Goal: Information Seeking & Learning: Learn about a topic

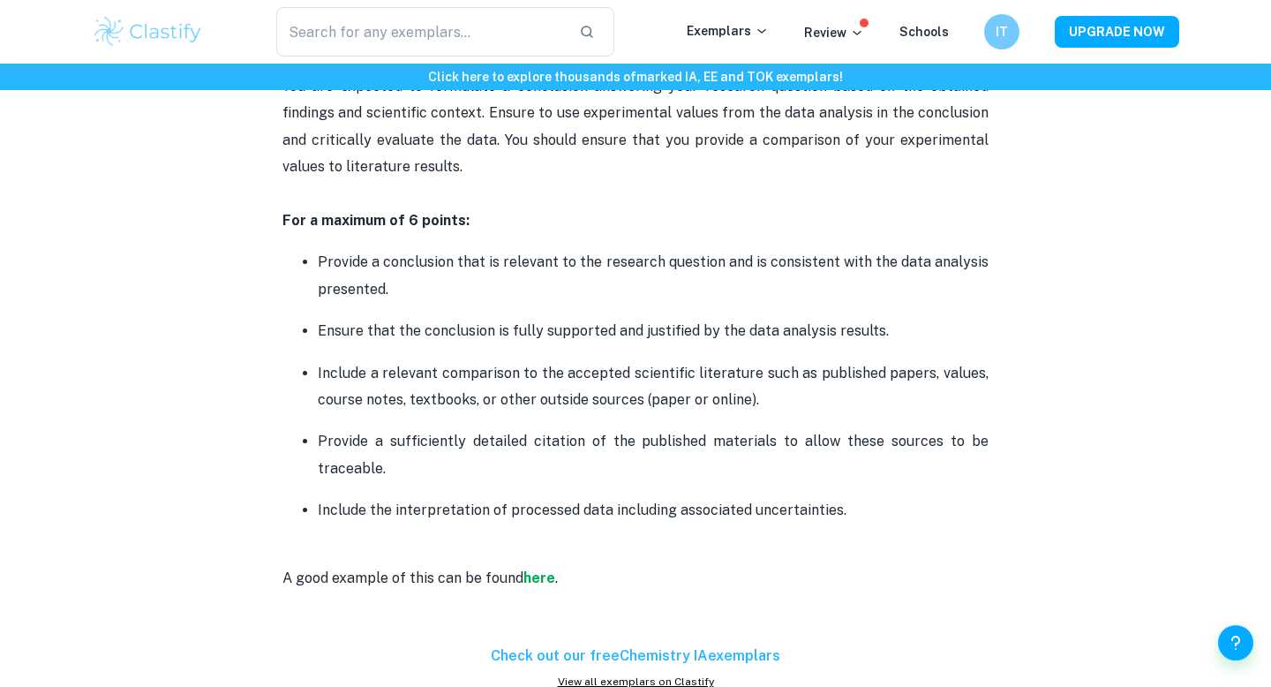
scroll to position [2941, 0]
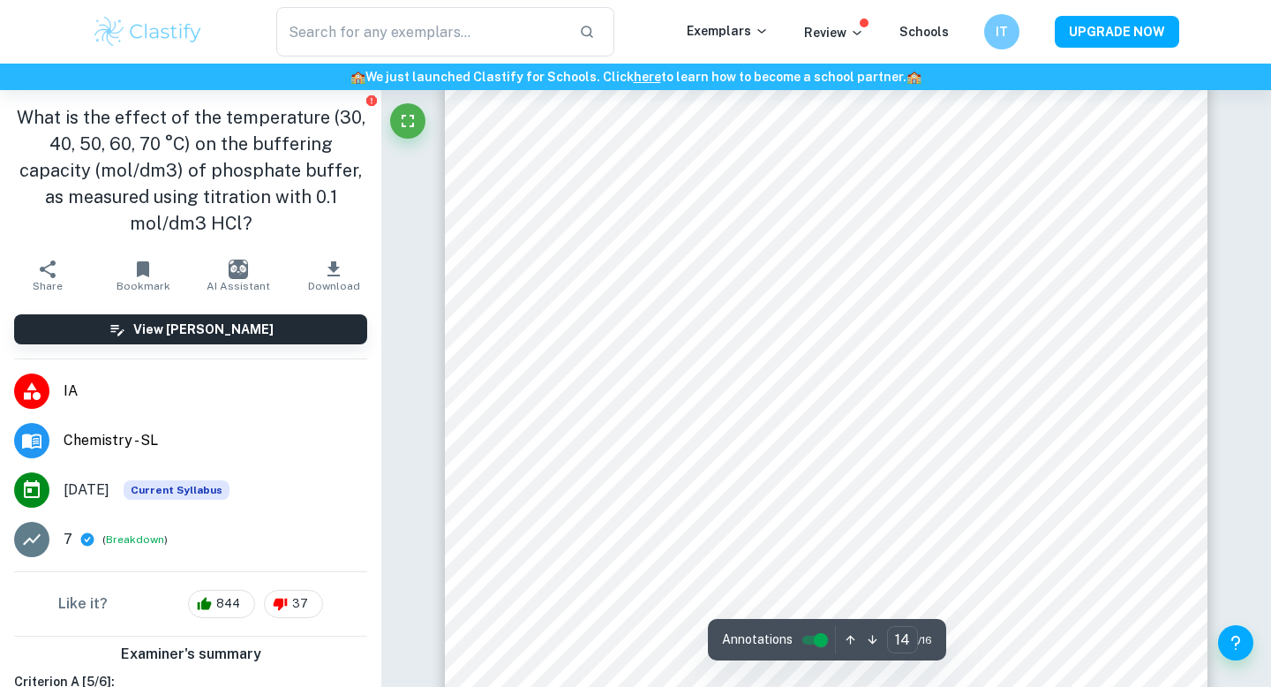
scroll to position [14537, 0]
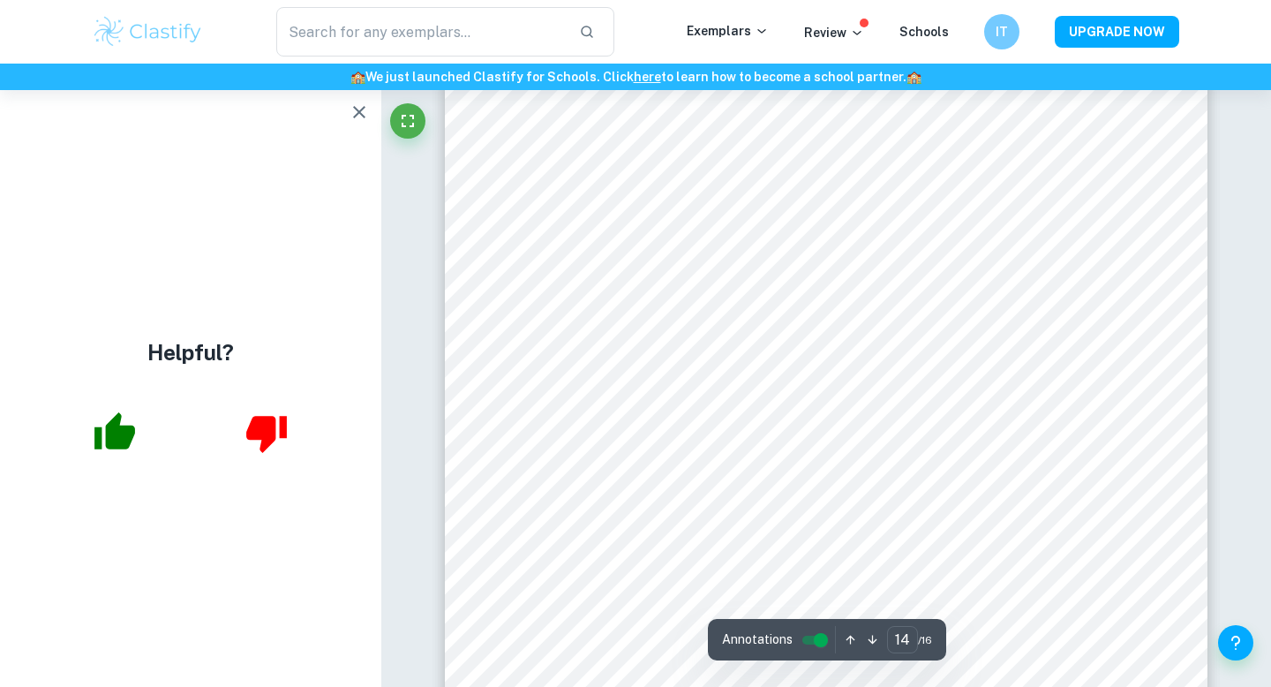
click at [366, 119] on icon "button" at bounding box center [359, 112] width 21 height 21
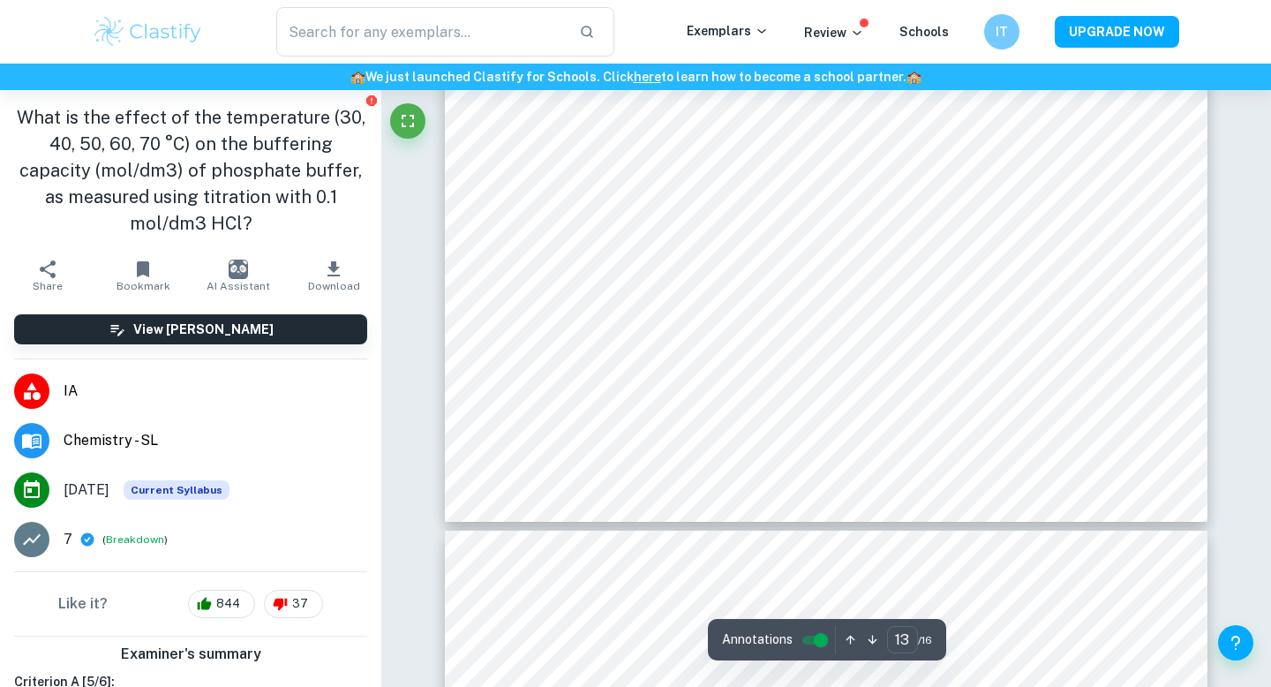
scroll to position [14073, 0]
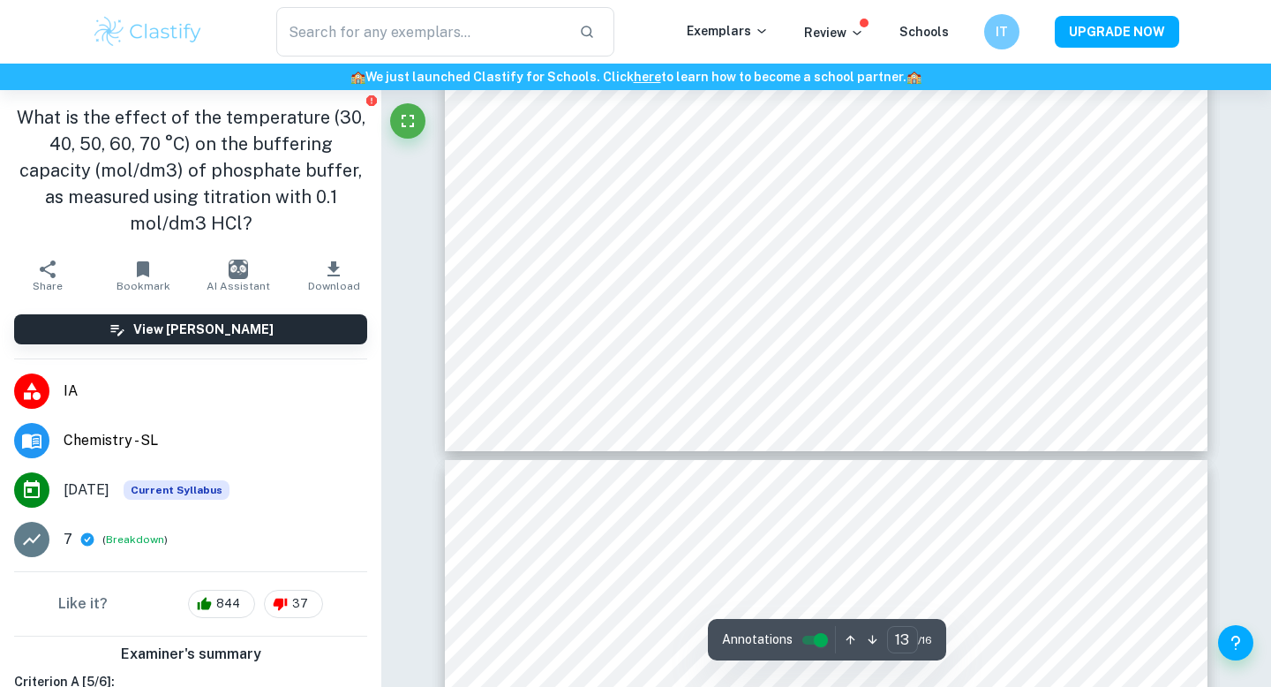
type input "14"
